Goal: Find contact information: Find contact information

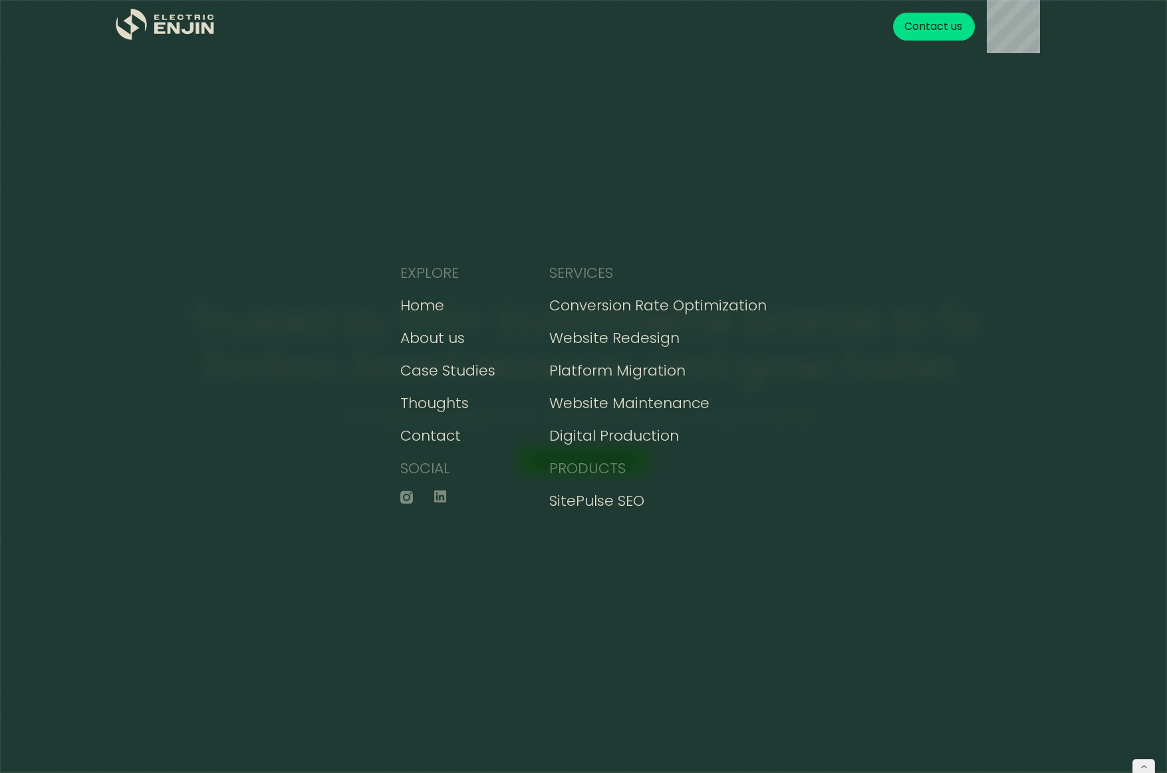
click at [919, 148] on div "EXPLORE Home About us Case Studies Thoughts Contact SOCIAL SERVICES Conversion …" at bounding box center [583, 386] width 1167 height 773
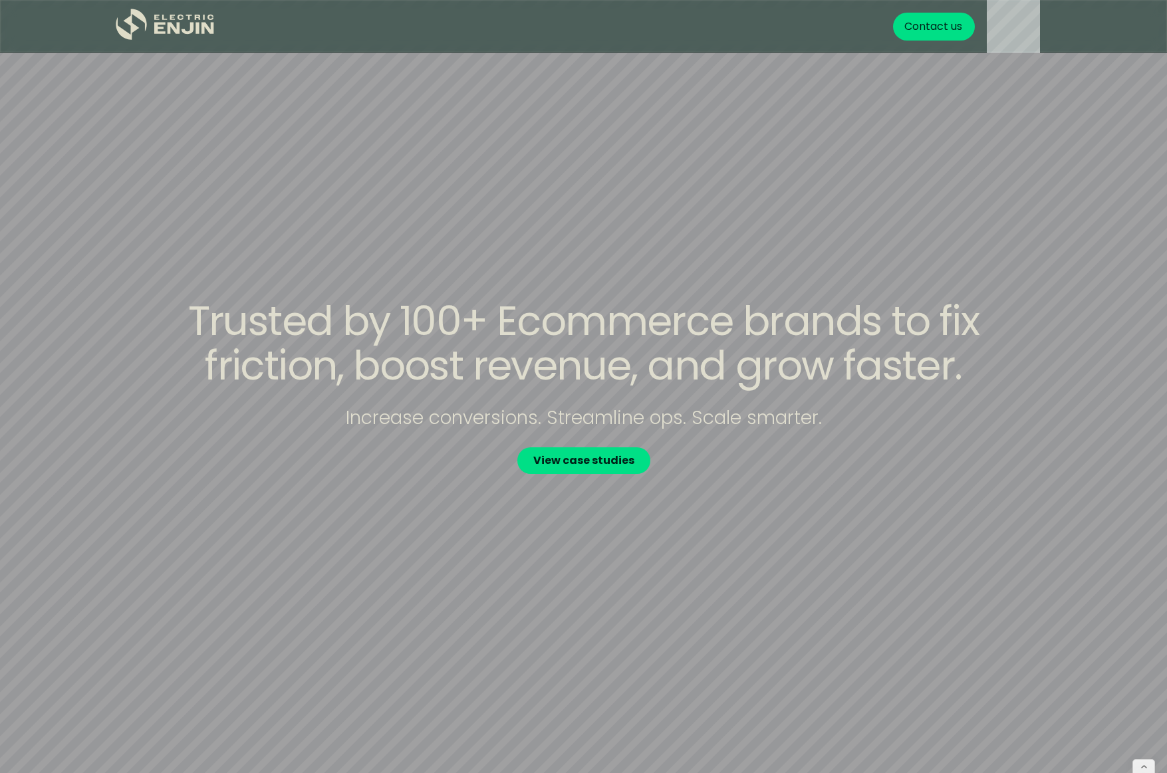
click at [938, 21] on div "Contact us" at bounding box center [933, 27] width 58 height 16
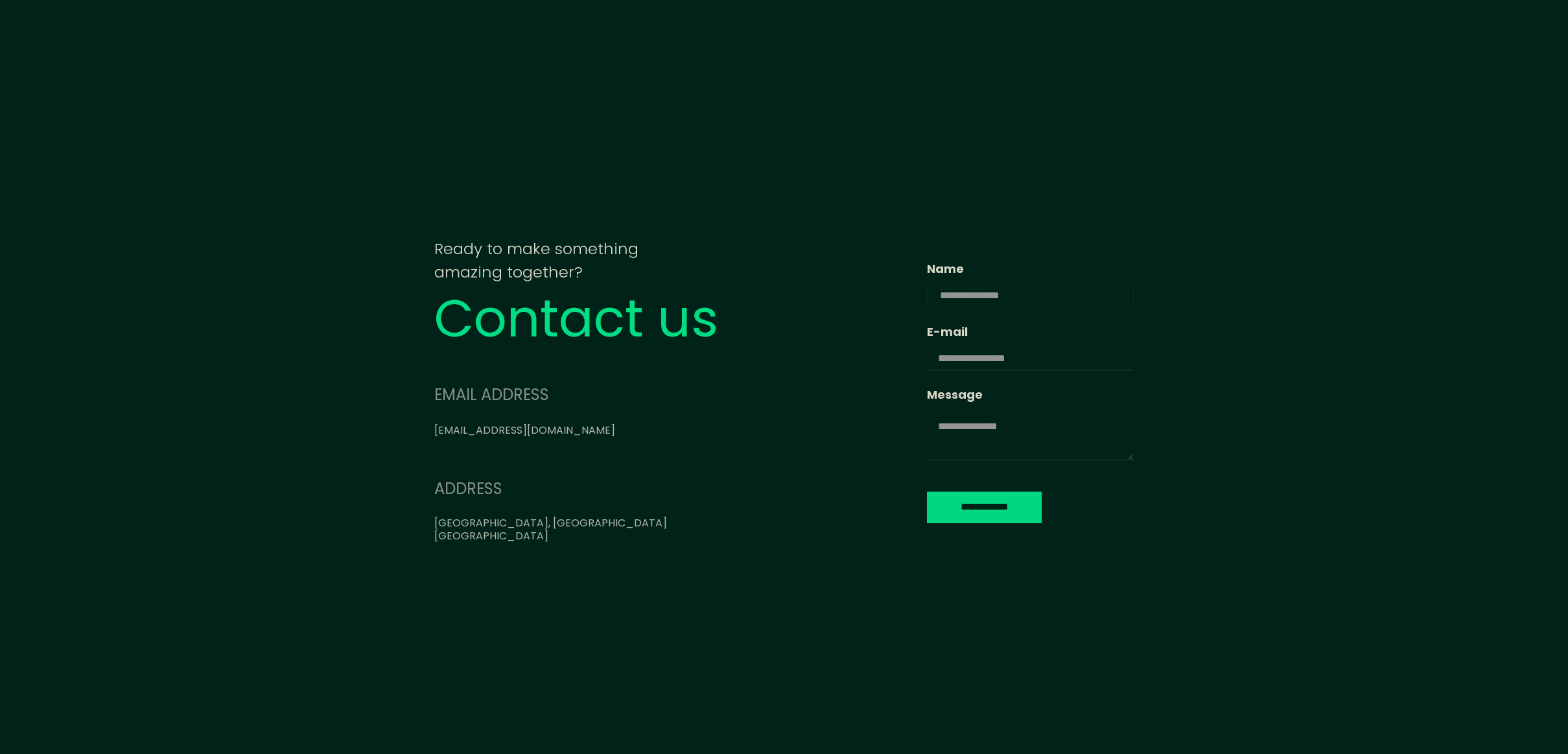
click at [927, 298] on input "Name" at bounding box center [1031, 295] width 207 height 24
click at [927, 286] on input "Name" at bounding box center [1031, 293] width 207 height 24
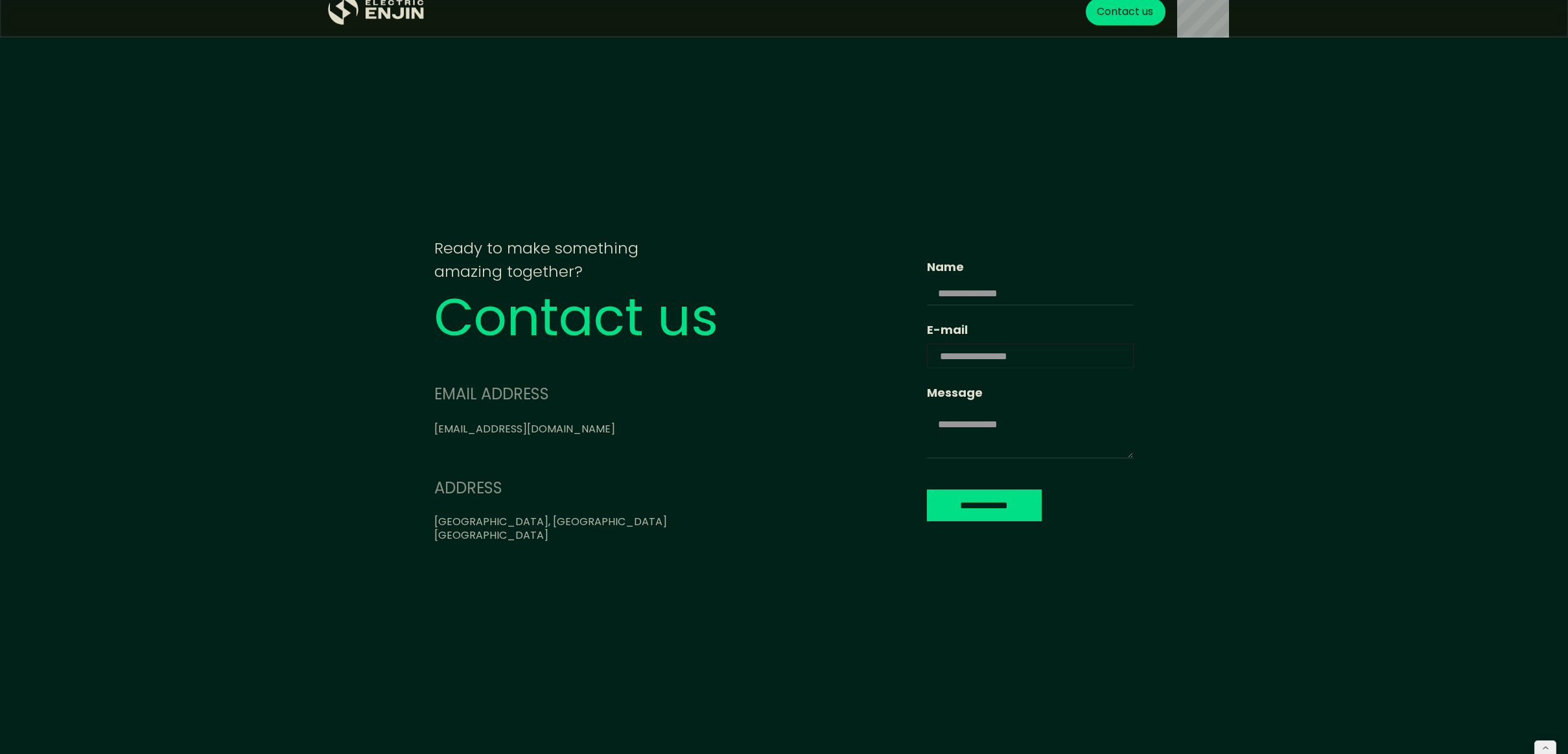
click at [927, 355] on input "E-mail" at bounding box center [1031, 355] width 207 height 24
click at [927, 429] on textarea "Message" at bounding box center [1031, 432] width 207 height 52
click at [364, 25] on icon ".st0{fill:#dfddc8;}" at bounding box center [376, 24] width 98 height 31
